Goal: Task Accomplishment & Management: Use online tool/utility

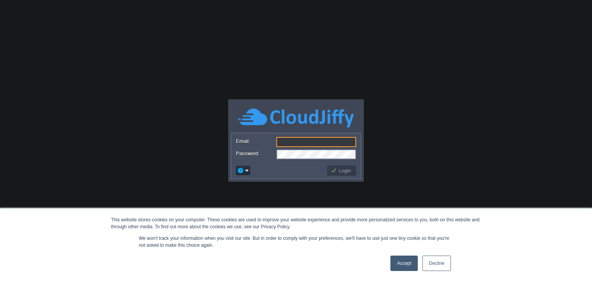
click at [410, 262] on link "Accept" at bounding box center [403, 263] width 27 height 15
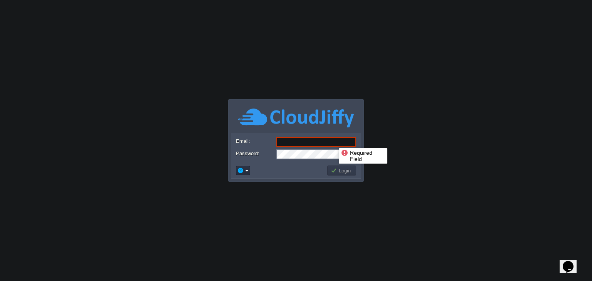
click at [333, 141] on input "Email:" at bounding box center [316, 142] width 80 height 10
type input "[EMAIL_ADDRESS][DOMAIN_NAME]"
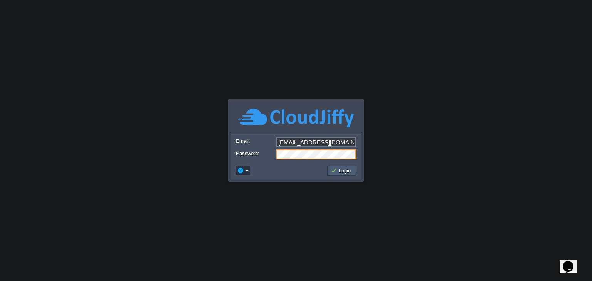
click at [334, 174] on button "Login" at bounding box center [342, 170] width 22 height 7
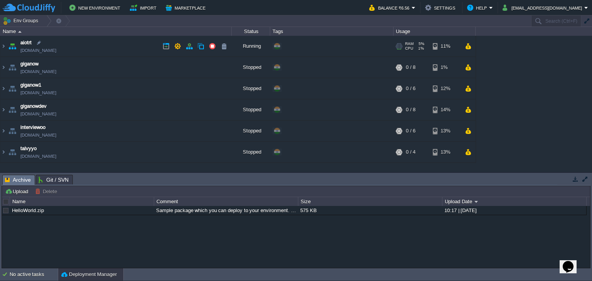
click at [124, 37] on td "aiotrt [DOMAIN_NAME]" at bounding box center [115, 46] width 231 height 21
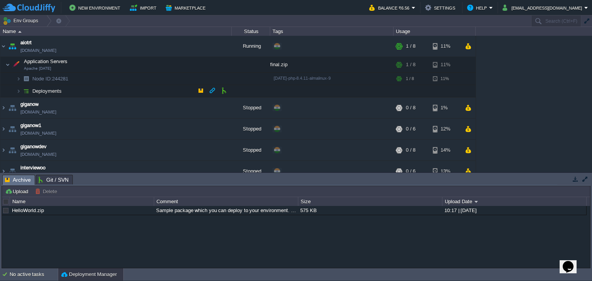
click at [99, 93] on td "Deployments" at bounding box center [115, 91] width 231 height 12
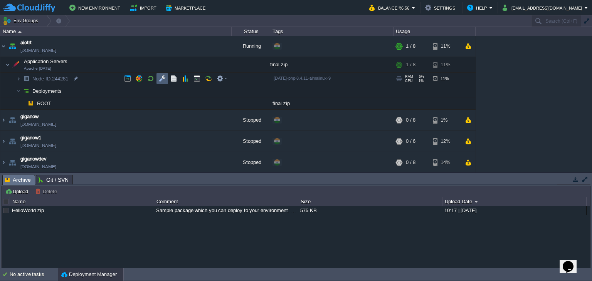
click at [165, 84] on td at bounding box center [162, 79] width 12 height 12
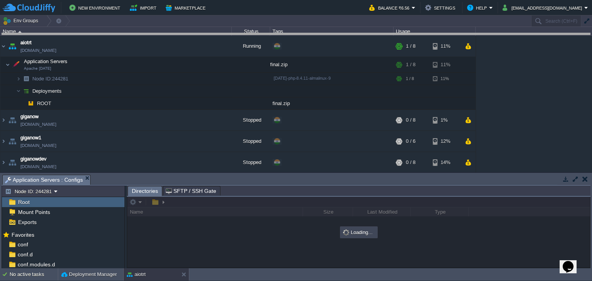
drag, startPoint x: 178, startPoint y: 176, endPoint x: 142, endPoint y: 36, distance: 145.2
click at [142, 36] on body "New Environment Import Marketplace Bonus ₹0.00 Upgrade Account Balance ₹6.56 Se…" at bounding box center [296, 140] width 592 height 281
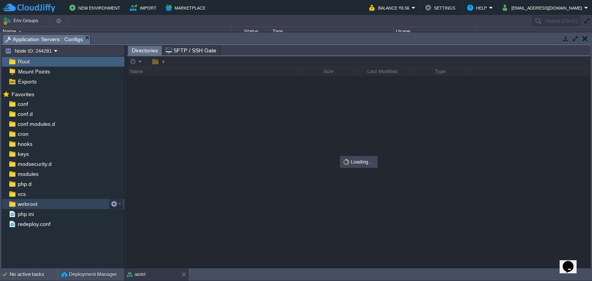
click at [39, 205] on div "webroot" at bounding box center [63, 204] width 123 height 10
click at [116, 202] on button "button" at bounding box center [114, 204] width 7 height 7
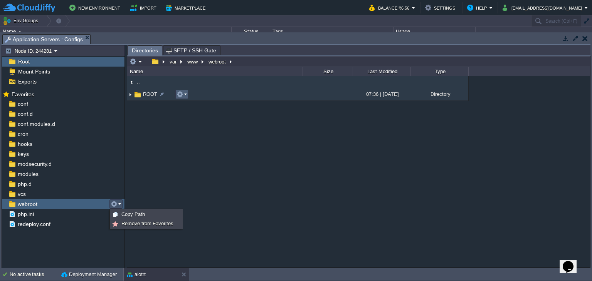
click at [186, 91] on td at bounding box center [181, 94] width 13 height 9
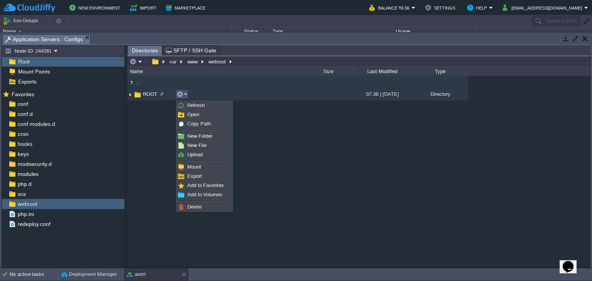
click at [129, 97] on img at bounding box center [130, 95] width 6 height 12
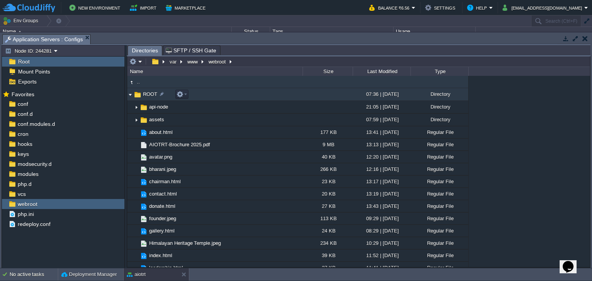
click at [131, 93] on img at bounding box center [130, 95] width 6 height 12
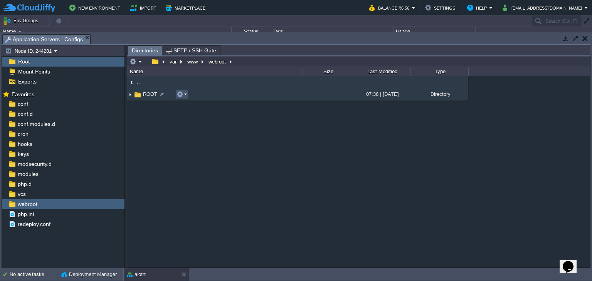
click at [182, 97] on button "button" at bounding box center [179, 94] width 7 height 7
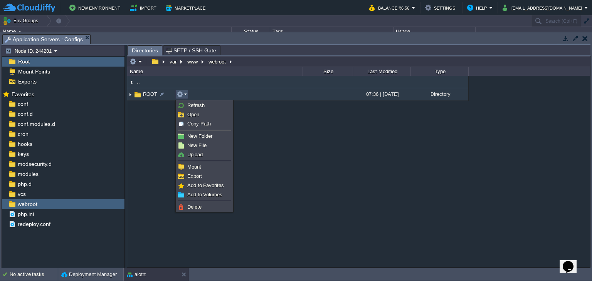
click at [181, 54] on span "SFTP / SSH Gate" at bounding box center [191, 50] width 50 height 9
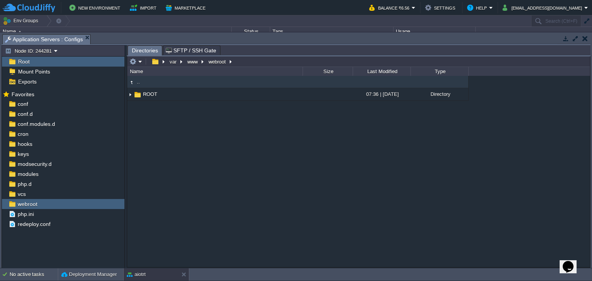
click at [145, 55] on span "Directories" at bounding box center [145, 51] width 26 height 10
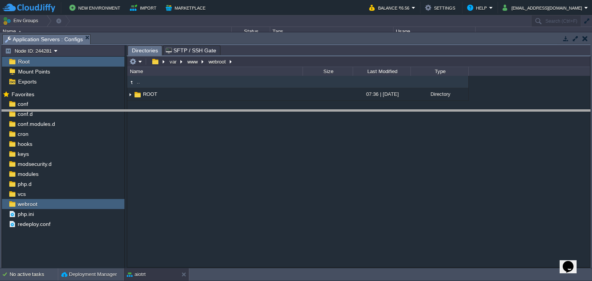
drag, startPoint x: 145, startPoint y: 41, endPoint x: 139, endPoint y: 147, distance: 106.2
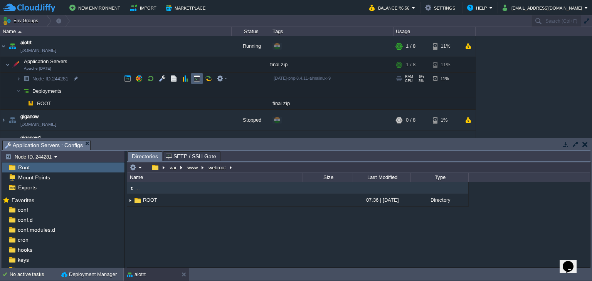
click at [191, 81] on td at bounding box center [197, 79] width 12 height 12
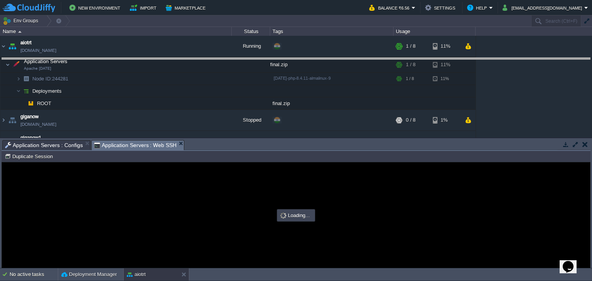
drag, startPoint x: 200, startPoint y: 142, endPoint x: 215, endPoint y: 59, distance: 83.7
click at [215, 59] on body "New Environment Import Marketplace Bonus ₹0.00 Upgrade Account Balance ₹6.56 Se…" at bounding box center [296, 140] width 592 height 281
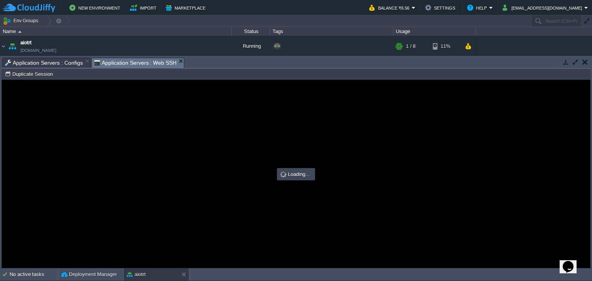
type input "#000000"
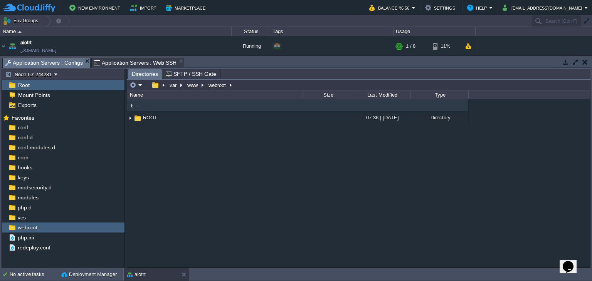
click at [65, 60] on span "Application Servers : Configs" at bounding box center [44, 63] width 78 height 10
click at [139, 87] on em at bounding box center [135, 85] width 13 height 7
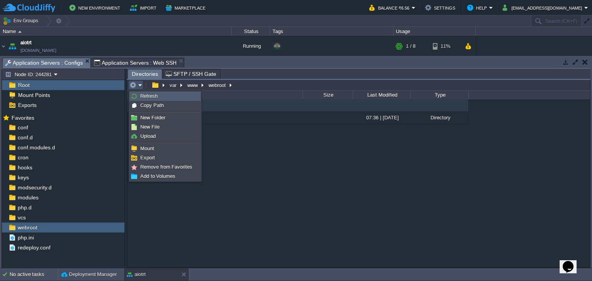
click at [143, 96] on span "Refresh" at bounding box center [148, 96] width 17 height 6
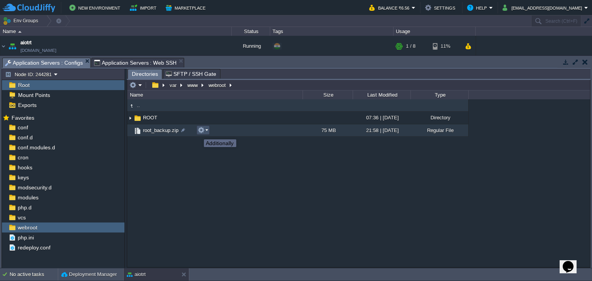
click at [198, 133] on button "button" at bounding box center [201, 130] width 7 height 7
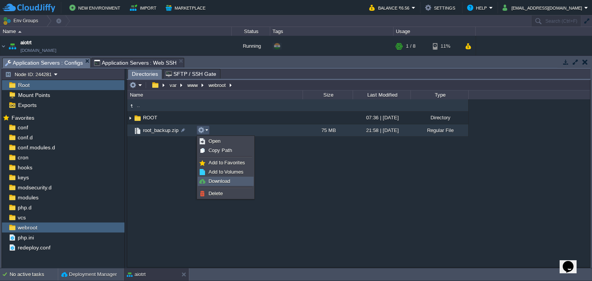
click at [211, 179] on span "Download" at bounding box center [219, 181] width 22 height 6
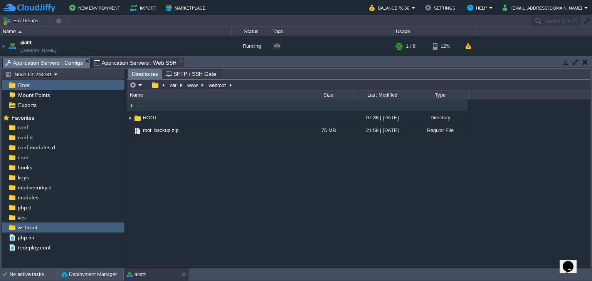
click at [467, 213] on div ".. ROOT 07:36 | [DATE] Directory root_backup.zip 75 MB 21:58 | [DATE] Regular F…" at bounding box center [358, 183] width 463 height 168
